Goal: Information Seeking & Learning: Learn about a topic

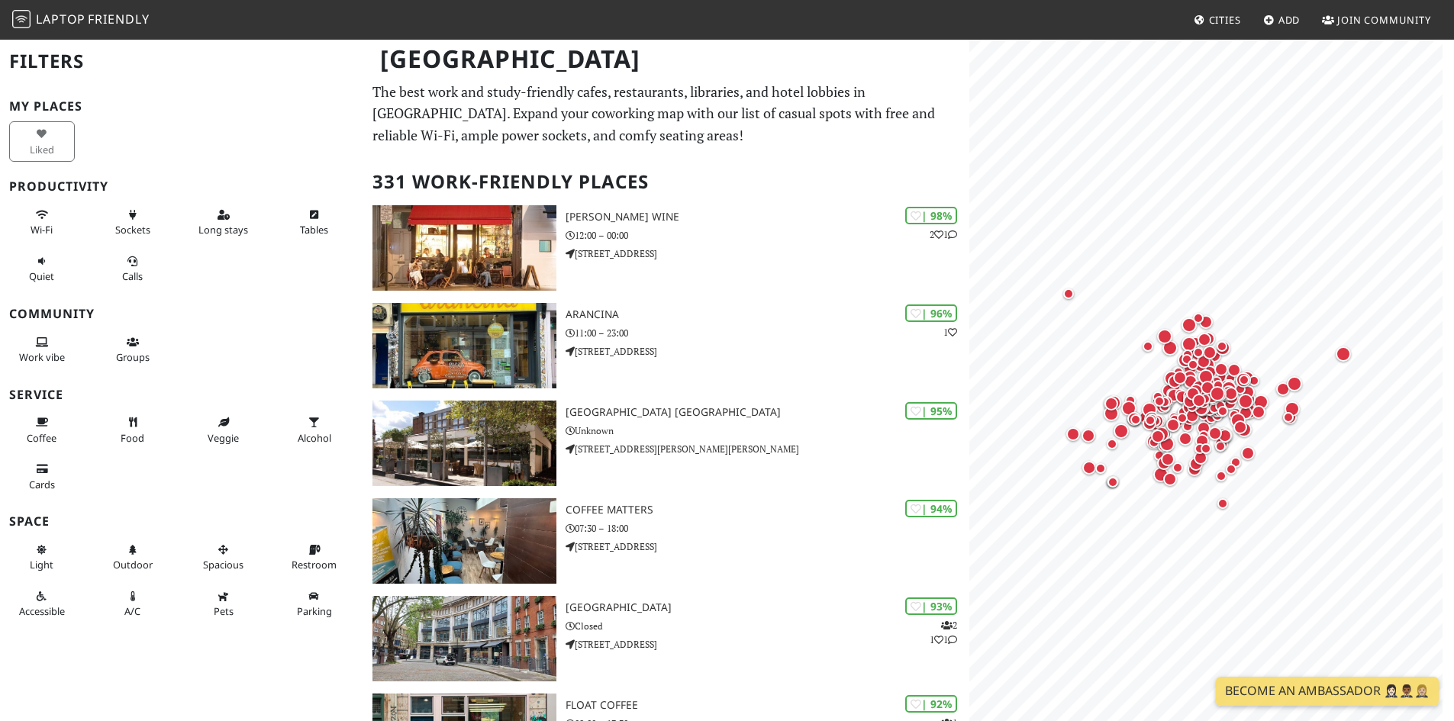
click at [575, 139] on p "The best work and study-friendly cafes, restaurants, libraries, and hotel lobbi…" at bounding box center [666, 114] width 588 height 66
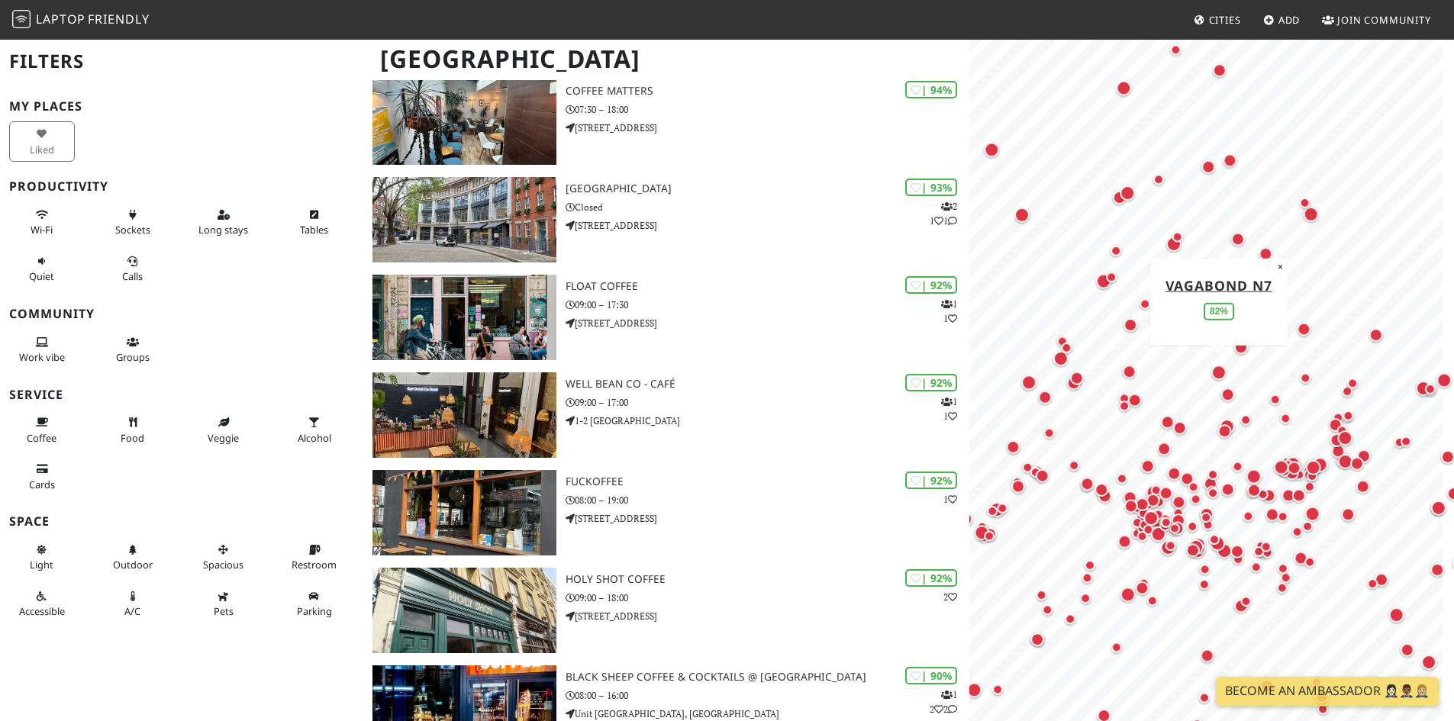
scroll to position [382, 0]
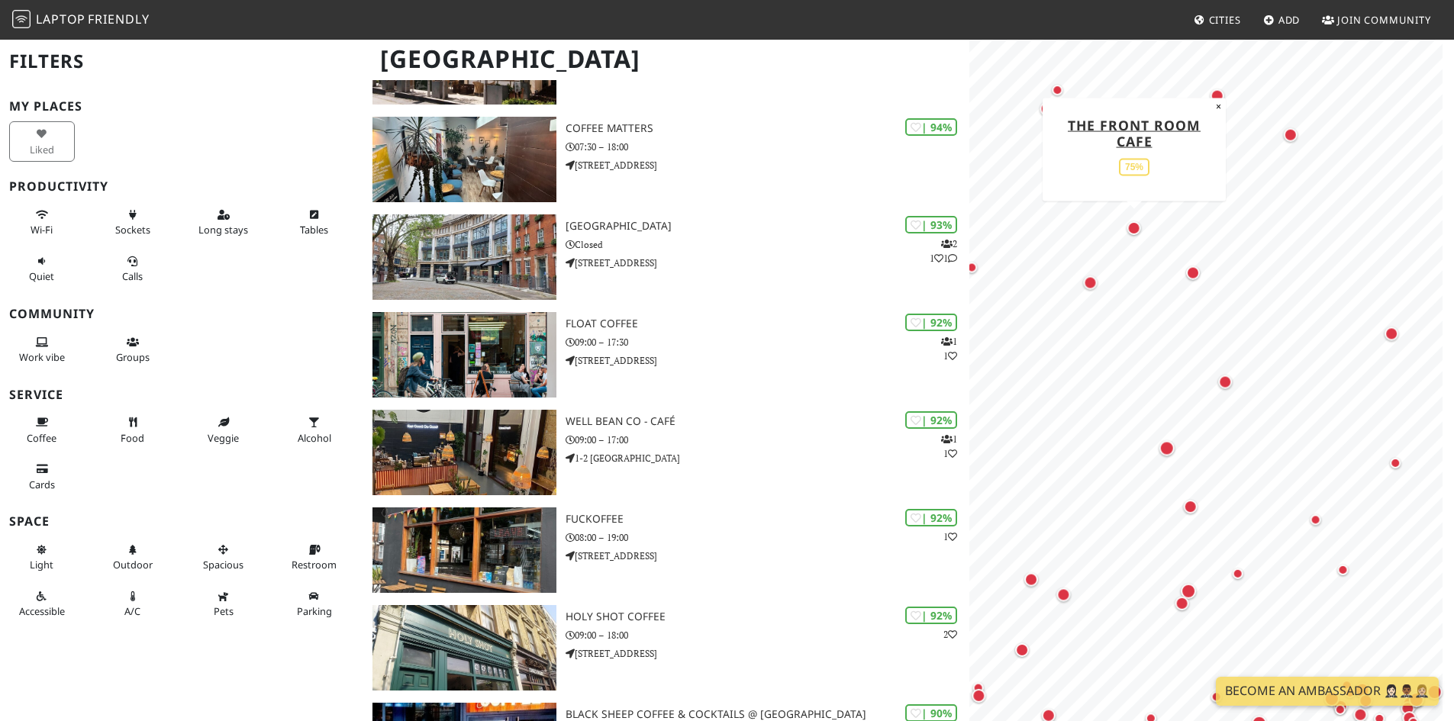
drag, startPoint x: 1138, startPoint y: 206, endPoint x: 1138, endPoint y: 223, distance: 16.8
click at [1138, 223] on div "Map marker" at bounding box center [1134, 228] width 14 height 14
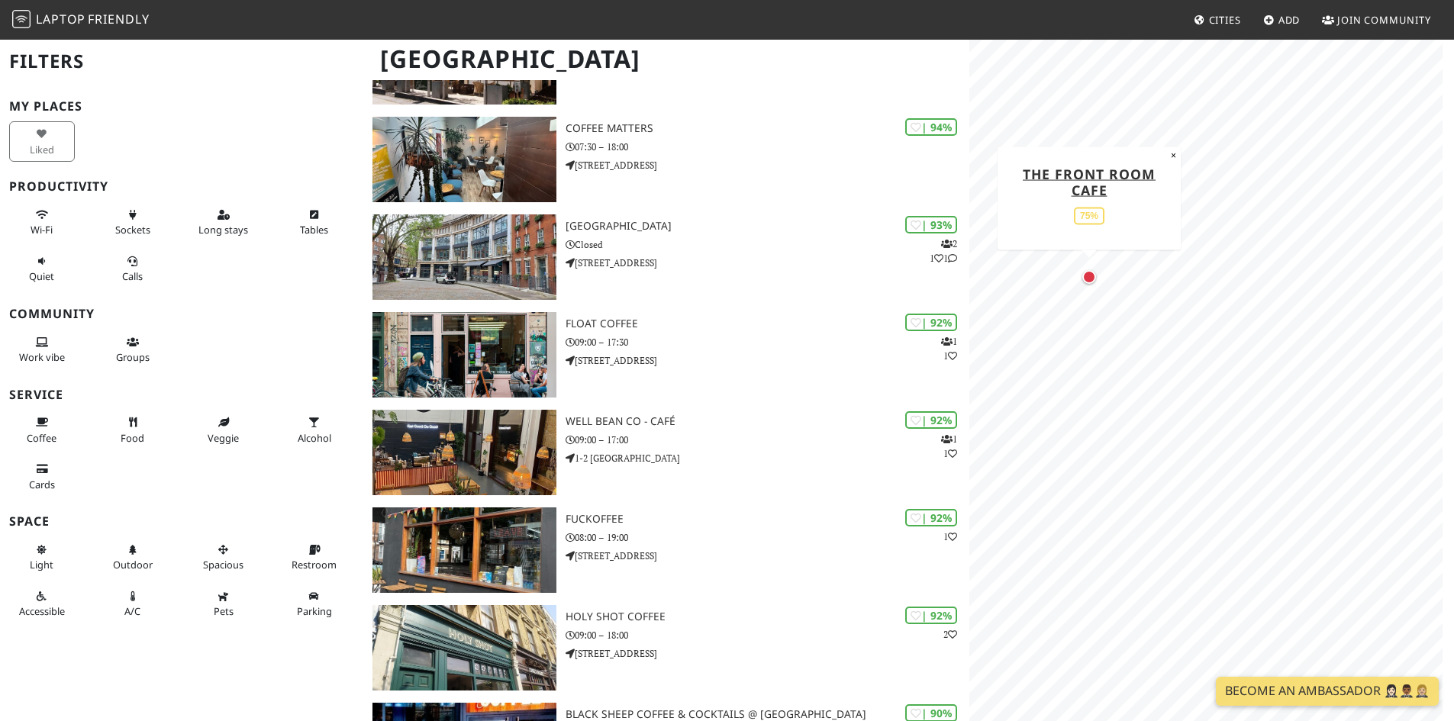
click at [1084, 280] on div "Map marker" at bounding box center [1089, 277] width 14 height 14
